Goal: Navigation & Orientation: Find specific page/section

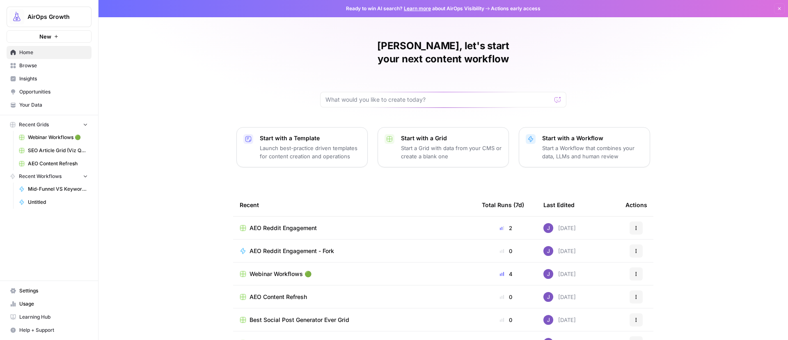
click at [34, 91] on span "Opportunities" at bounding box center [53, 91] width 69 height 7
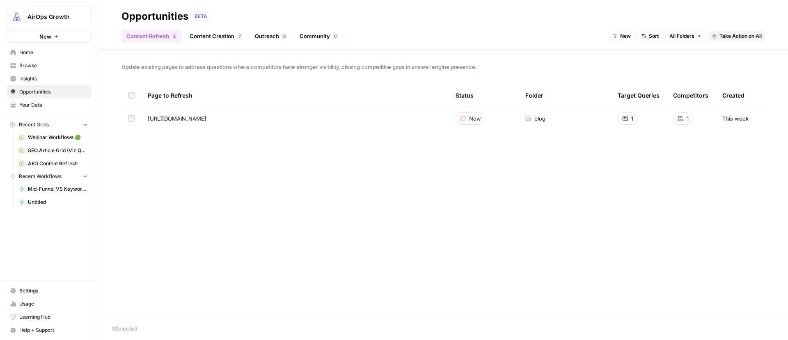
click at [30, 81] on span "Insights" at bounding box center [53, 78] width 69 height 7
